Goal: Find specific page/section

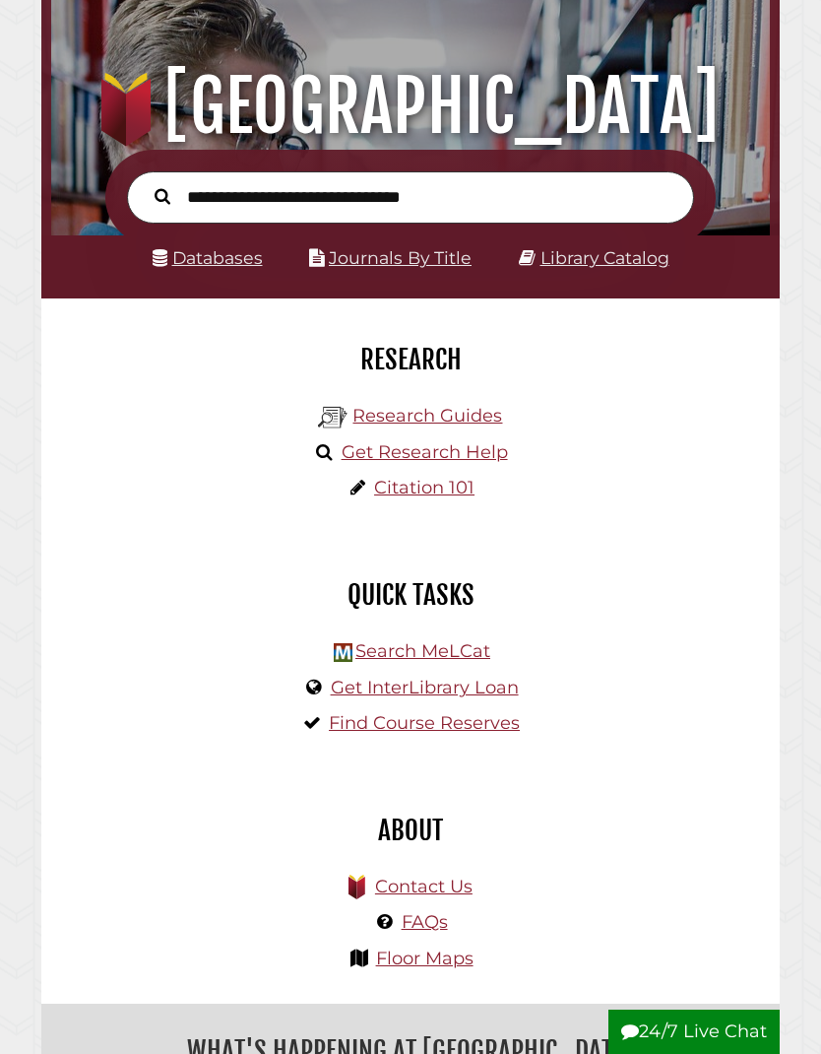
scroll to position [120, 0]
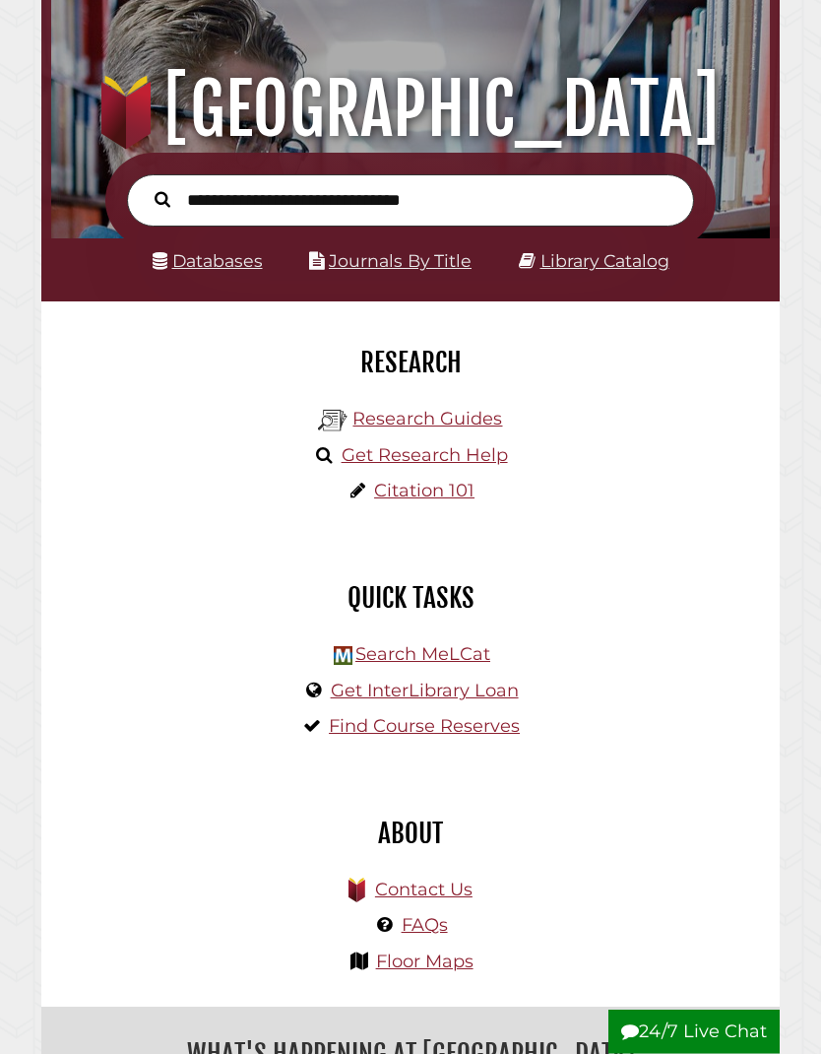
click at [217, 268] on link "Databases" at bounding box center [208, 261] width 110 height 21
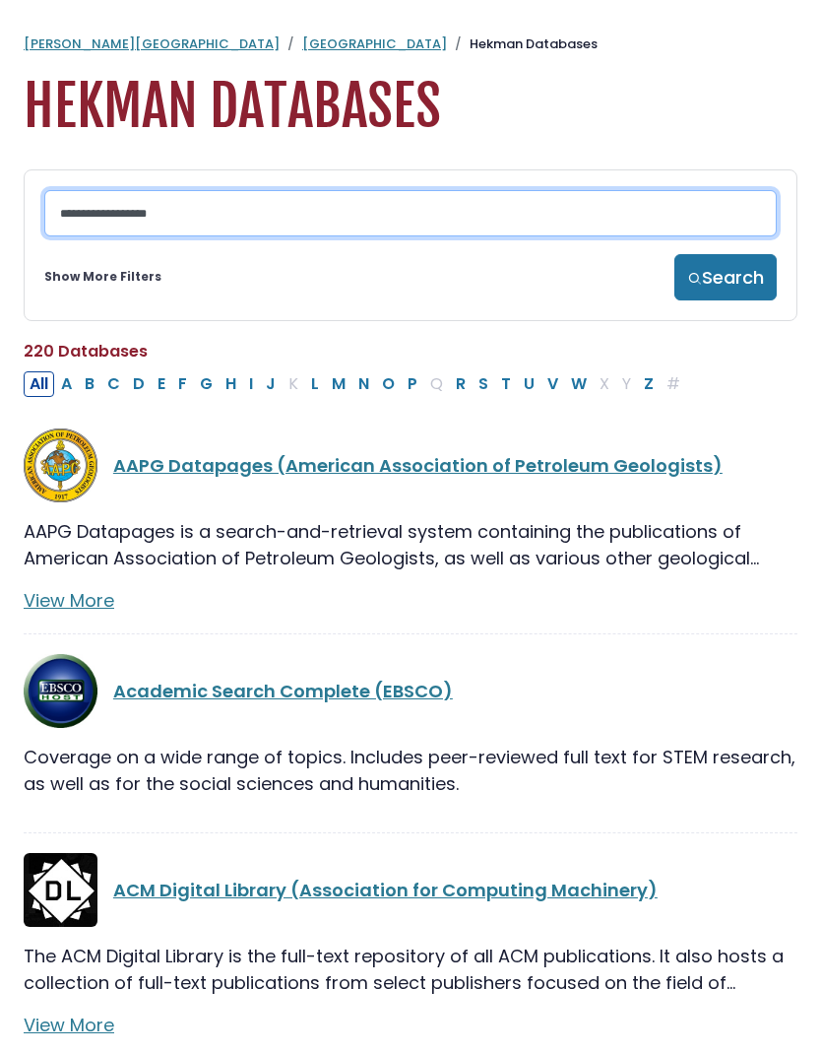
click at [366, 227] on input "Search database by title or keyword" at bounding box center [410, 213] width 733 height 46
type input "********"
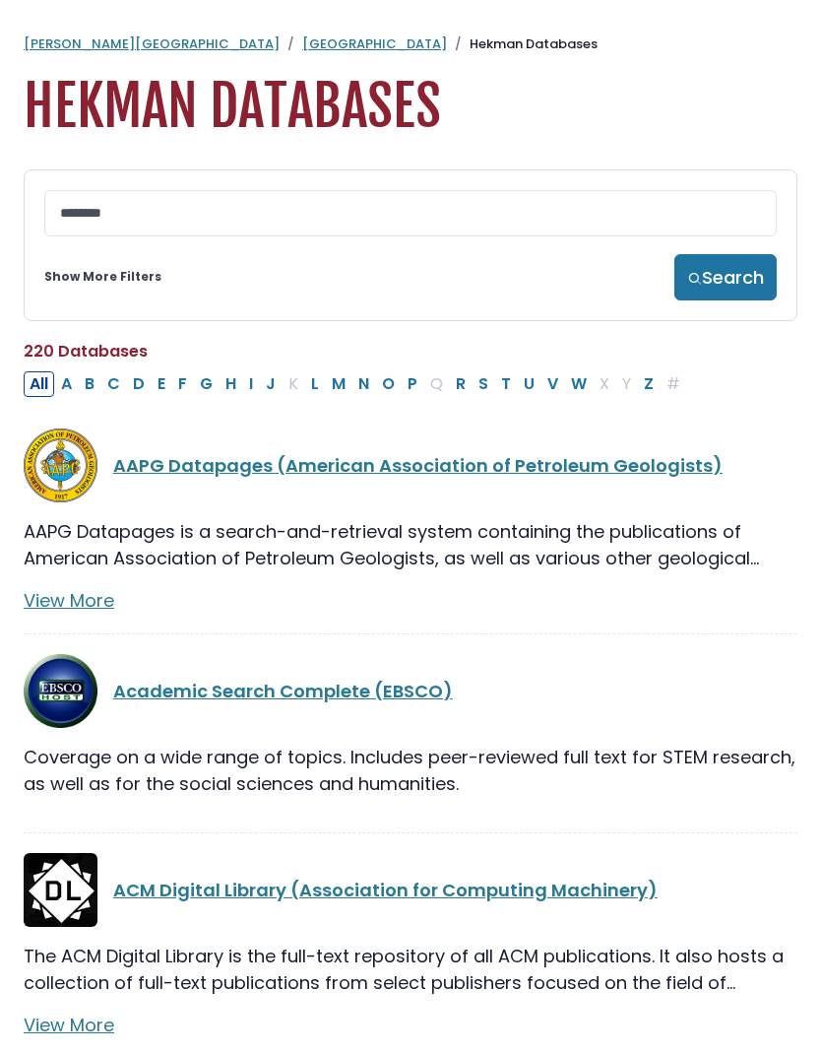
click at [720, 285] on button "Search" at bounding box center [726, 277] width 102 height 46
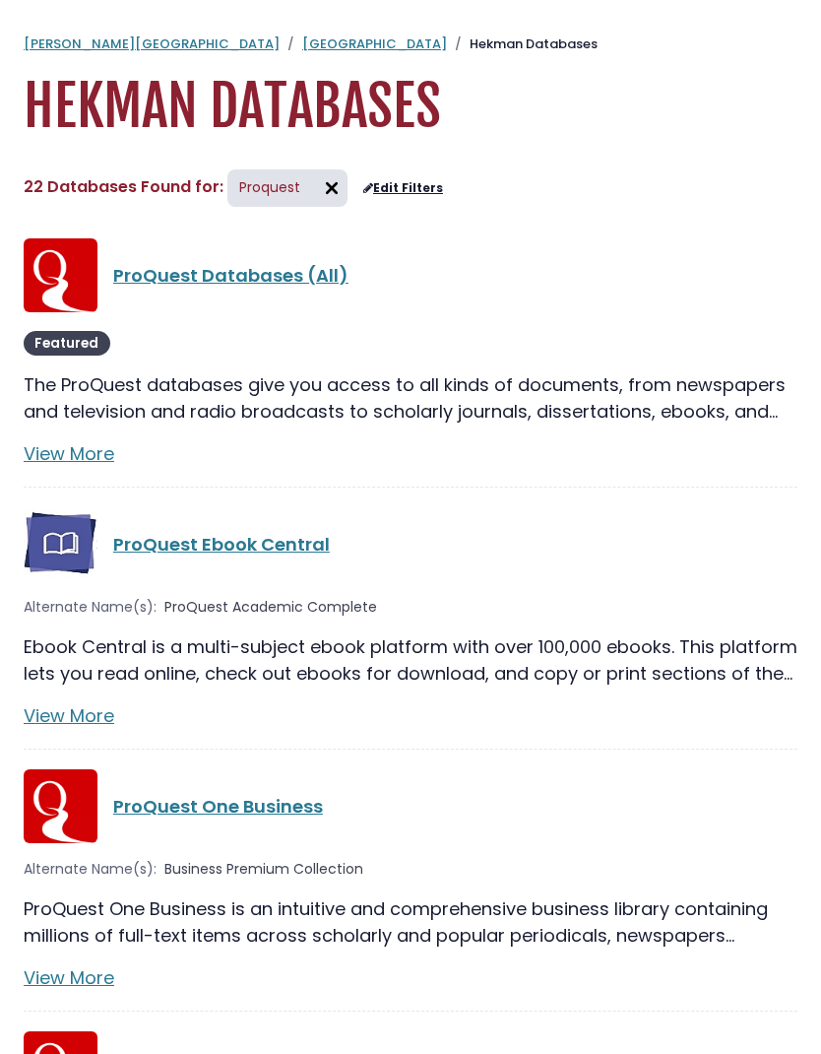
click at [195, 549] on link "ProQuest Ebook Central" at bounding box center [221, 544] width 217 height 25
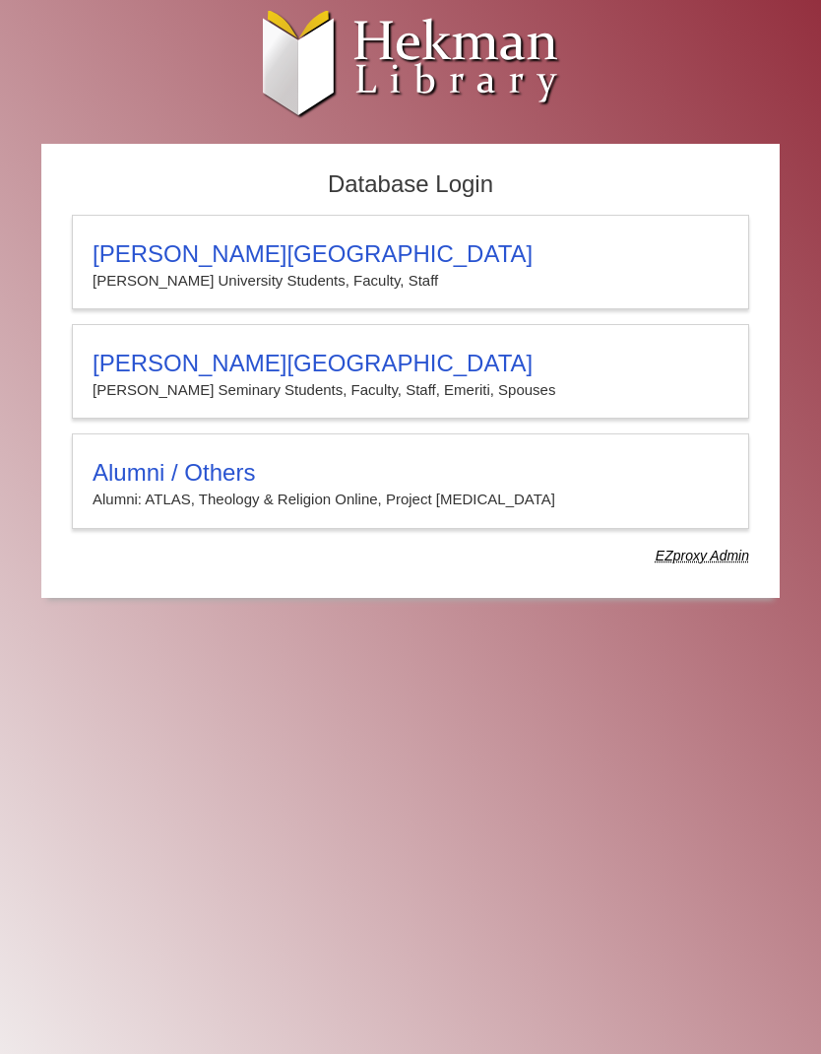
click at [225, 372] on h3 "Calvin Theological Seminary" at bounding box center [411, 364] width 636 height 28
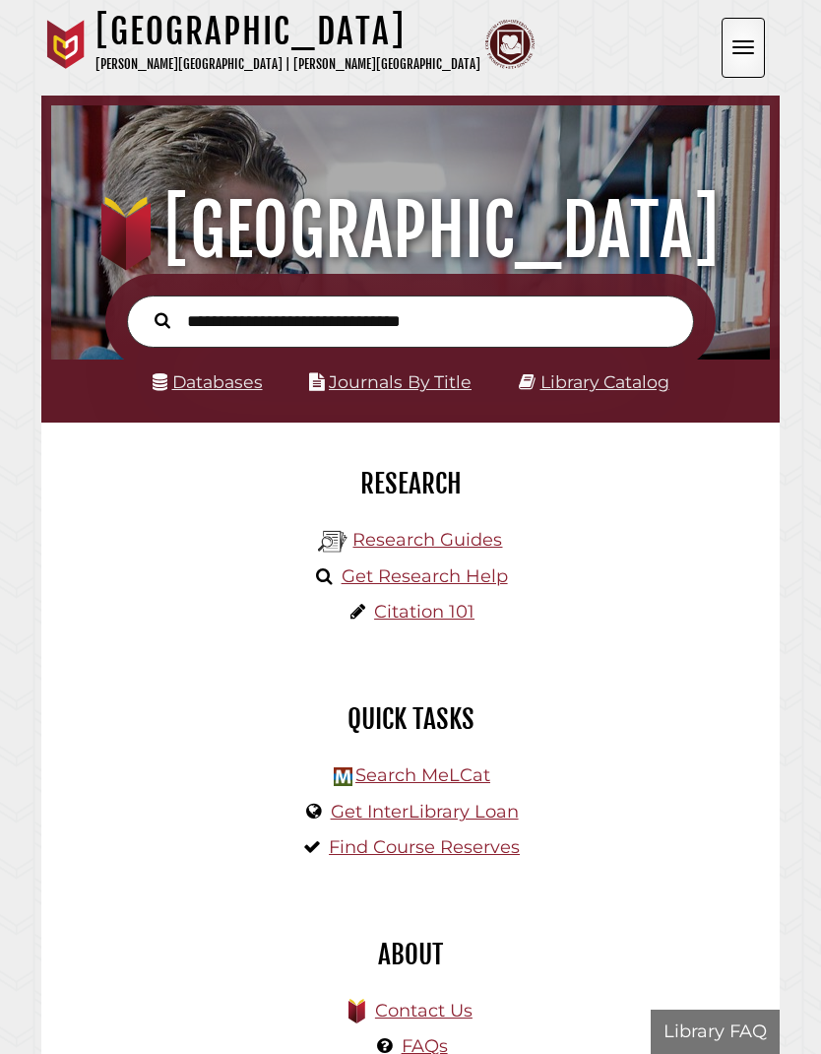
scroll to position [236, 709]
click at [212, 386] on link "Databases" at bounding box center [208, 381] width 110 height 21
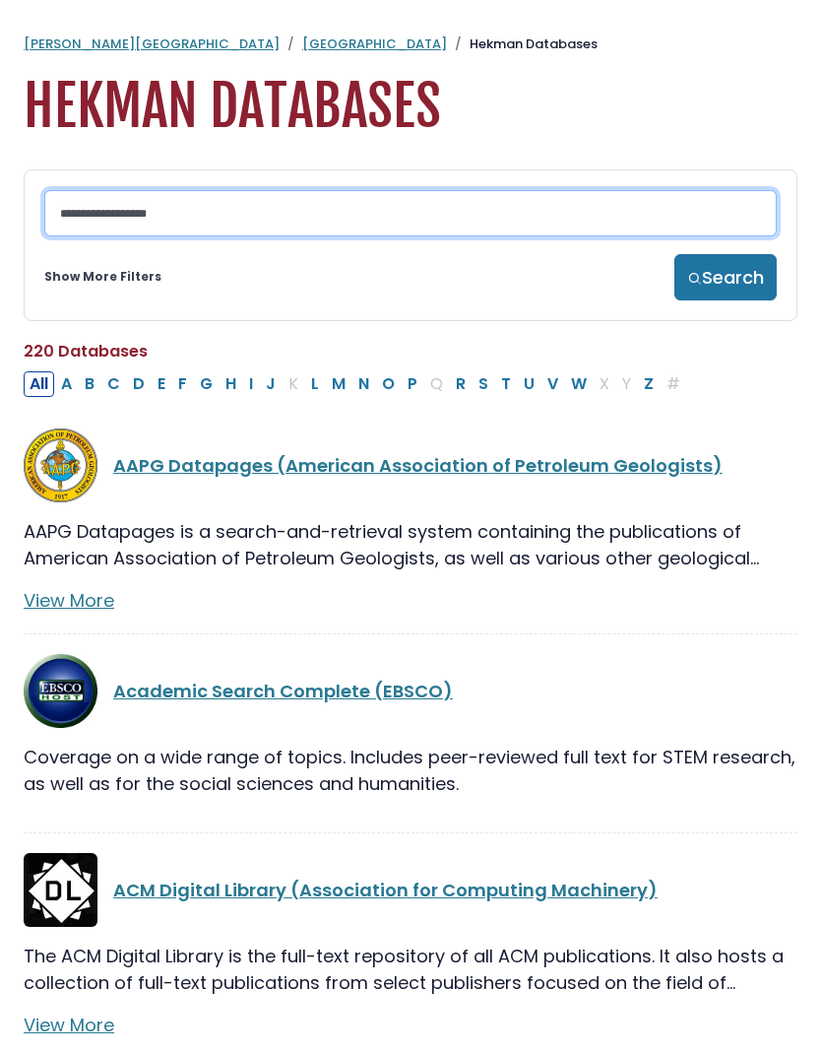
click at [242, 212] on input "Search database by title or keyword" at bounding box center [410, 213] width 733 height 46
type input "********"
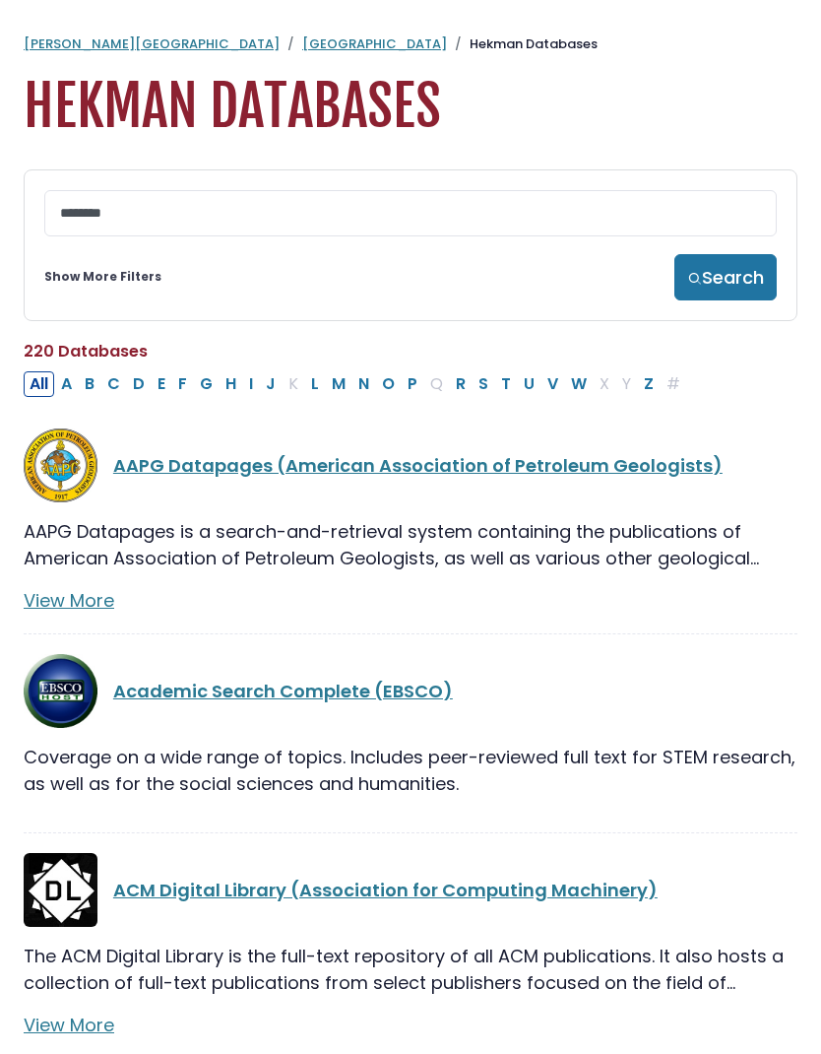
click at [719, 281] on button "Search" at bounding box center [726, 277] width 102 height 46
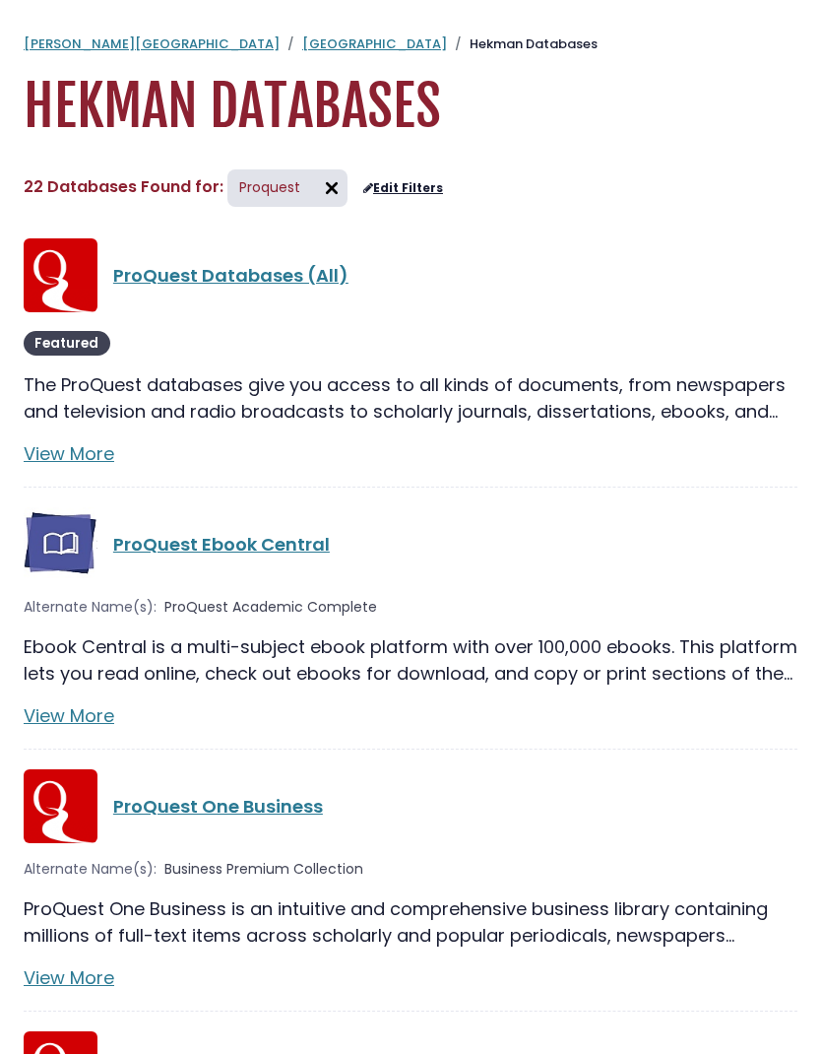
click at [241, 544] on link "ProQuest Ebook Central" at bounding box center [221, 544] width 217 height 25
